Goal: Navigation & Orientation: Find specific page/section

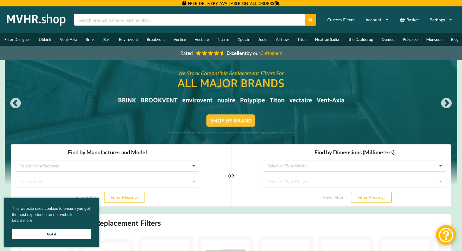
click at [327, 75] on div at bounding box center [231, 122] width 452 height 125
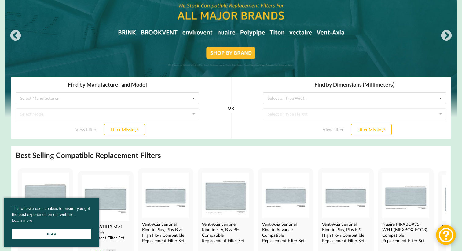
scroll to position [85, 0]
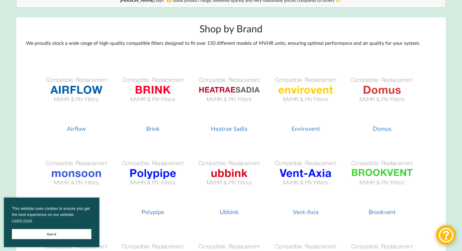
scroll to position [76, 0]
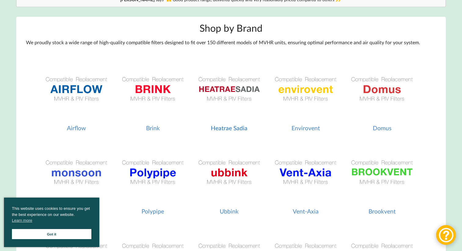
click at [224, 93] on img at bounding box center [229, 89] width 71 height 71
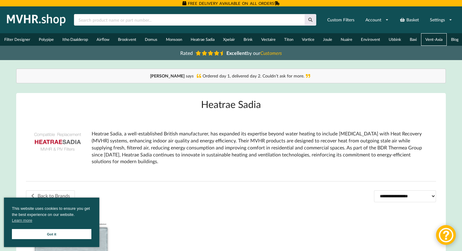
click at [433, 41] on link "Vent-Axia" at bounding box center [434, 39] width 26 height 13
